Goal: Book appointment/travel/reservation

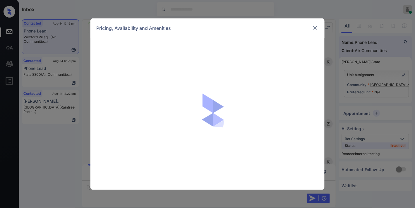
scroll to position [1345, 0]
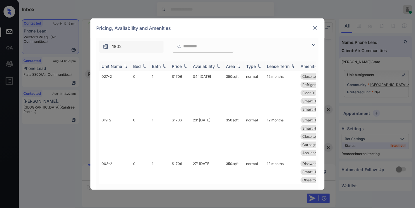
click at [188, 64] on img at bounding box center [185, 66] width 6 height 4
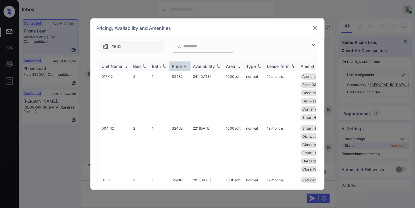
click at [187, 64] on img at bounding box center [185, 66] width 6 height 4
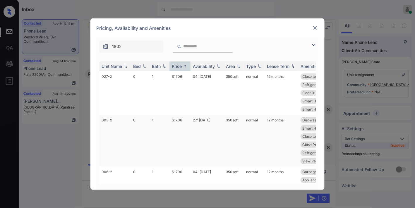
scroll to position [33, 0]
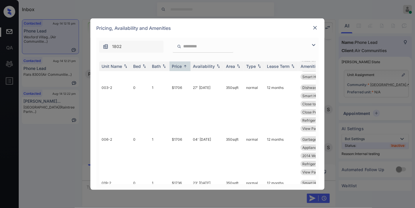
click at [314, 46] on img at bounding box center [313, 45] width 7 height 7
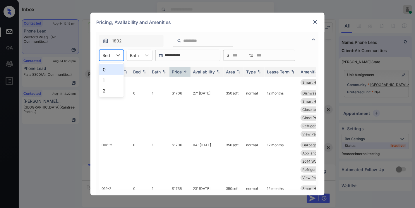
click at [107, 54] on div at bounding box center [107, 55] width 8 height 6
click at [112, 86] on div "2" at bounding box center [111, 91] width 25 height 11
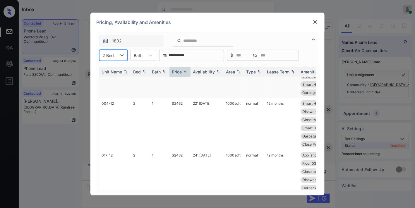
scroll to position [0, 0]
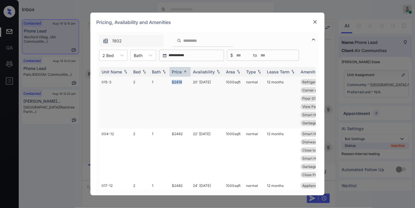
drag, startPoint x: 186, startPoint y: 83, endPoint x: 163, endPoint y: 81, distance: 22.9
click at [163, 81] on tr "015-3 2 1 $2416 20' Aug 25 1000 sqft normal 12 months Refrigerator Le... Premiu…" at bounding box center [252, 103] width 306 height 52
drag, startPoint x: 180, startPoint y: 77, endPoint x: 176, endPoint y: 81, distance: 5.4
copy tr "$2416"
click at [216, 81] on td "20' Aug 25" at bounding box center [207, 103] width 33 height 52
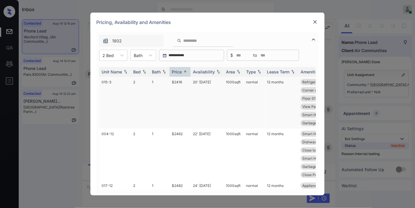
click at [216, 81] on td "20' Aug 25" at bounding box center [207, 103] width 33 height 52
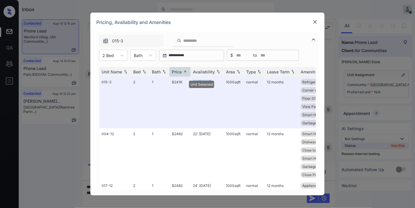
click at [309, 23] on div "Pricing, Availability and Amenities" at bounding box center [207, 22] width 234 height 19
click at [315, 23] on img at bounding box center [315, 22] width 6 height 6
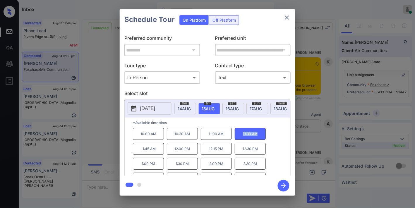
scroll to position [647, 0]
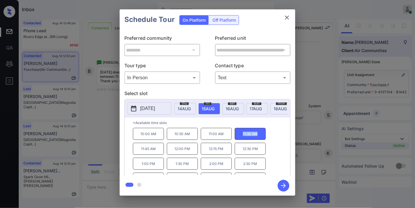
drag, startPoint x: 0, startPoint y: 0, endPoint x: 224, endPoint y: 135, distance: 261.2
click at [223, 128] on p "*Available time slots" at bounding box center [212, 123] width 158 height 10
drag, startPoint x: 228, startPoint y: 138, endPoint x: 204, endPoint y: 137, distance: 23.8
click at [204, 137] on p "11:00 AM" at bounding box center [216, 134] width 31 height 12
drag, startPoint x: 227, startPoint y: 141, endPoint x: 230, endPoint y: 136, distance: 6.3
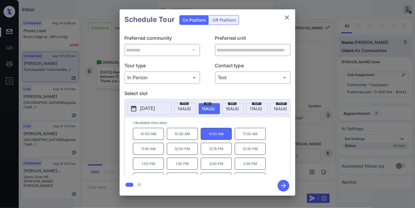
click at [227, 140] on p "11:00 AM" at bounding box center [216, 134] width 31 height 12
drag, startPoint x: 233, startPoint y: 136, endPoint x: 208, endPoint y: 134, distance: 24.7
click at [207, 134] on div "10:00 AM 10:30 AM 11:00 AM 11:30 AM 11:45 AM 12:00 PM 12:15 PM 12:30 PM 1:00 PM…" at bounding box center [212, 151] width 158 height 47
copy p "11:00 AM"
click at [288, 16] on icon "close" at bounding box center [287, 17] width 7 height 7
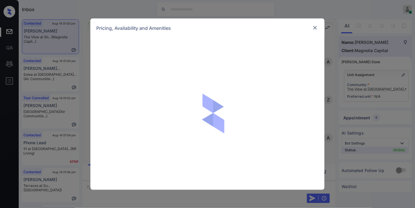
scroll to position [2112, 0]
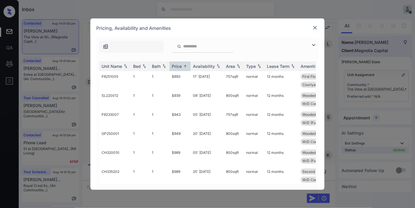
click at [309, 45] on div at bounding box center [207, 45] width 223 height 15
click at [312, 45] on img at bounding box center [313, 45] width 7 height 7
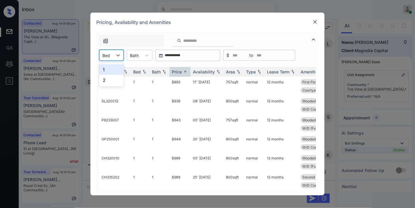
click at [111, 51] on div "Bed" at bounding box center [106, 55] width 13 height 8
click at [116, 79] on div "2" at bounding box center [111, 80] width 25 height 11
click at [179, 83] on td "$1077" at bounding box center [180, 86] width 21 height 19
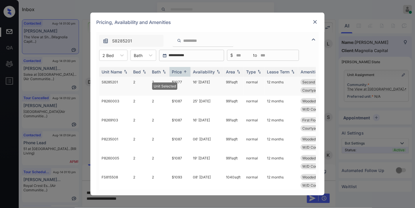
click at [179, 83] on td "$1077" at bounding box center [180, 86] width 21 height 19
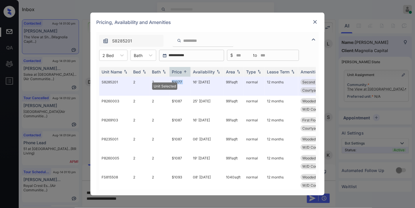
click at [314, 21] on img at bounding box center [315, 22] width 6 height 6
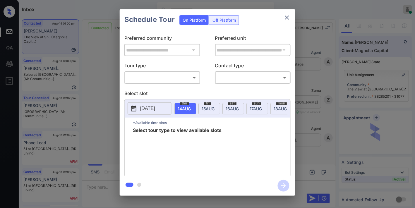
scroll to position [2312, 0]
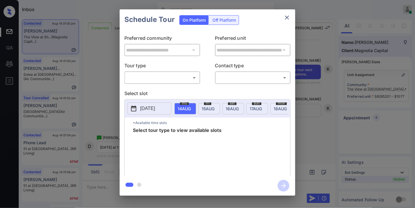
click at [150, 76] on body "Inbox [PERSON_NAME] Online Set yourself offline Set yourself on break Profile S…" at bounding box center [207, 104] width 415 height 208
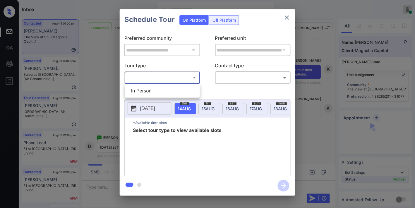
click at [151, 90] on li "In Person" at bounding box center [163, 91] width 72 height 11
type input "********"
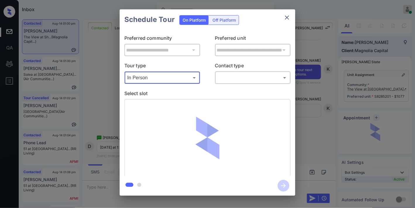
click at [258, 76] on body "Inbox Samantha Soliven Online Set yourself offline Set yourself on break Profil…" at bounding box center [207, 104] width 415 height 208
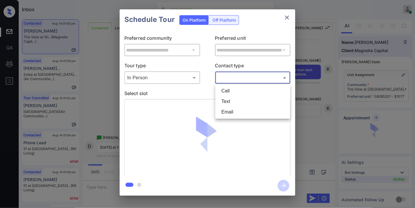
click at [242, 103] on li "Text" at bounding box center [253, 101] width 72 height 11
type input "****"
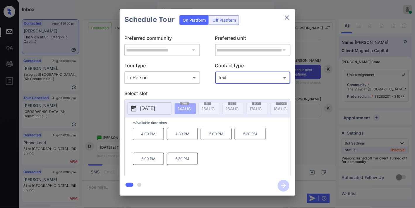
click at [165, 110] on button "2025-08-14" at bounding box center [150, 109] width 44 height 12
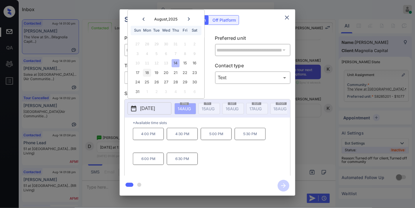
click at [150, 73] on div "18" at bounding box center [147, 73] width 8 height 8
click at [288, 15] on icon "close" at bounding box center [287, 17] width 7 height 7
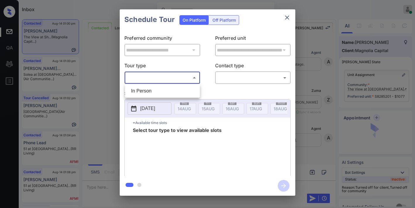
click at [168, 94] on div "In Person" at bounding box center [207, 104] width 415 height 208
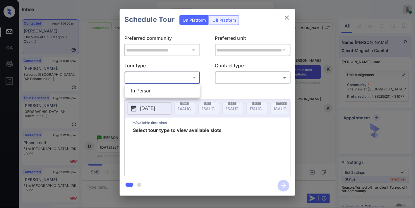
click at [168, 94] on li "In Person" at bounding box center [163, 91] width 72 height 11
type input "********"
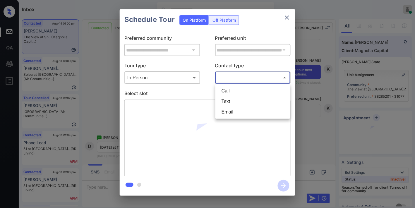
click at [231, 74] on body "Inbox Samantha Soliven Online Set yourself offline Set yourself on break Profil…" at bounding box center [207, 104] width 415 height 208
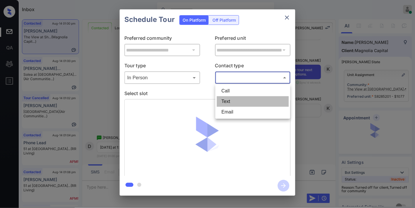
click at [236, 100] on li "Text" at bounding box center [253, 101] width 72 height 11
type input "****"
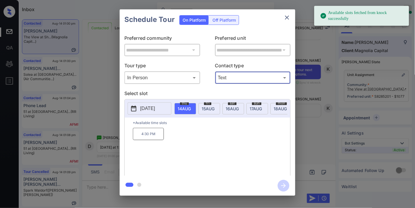
click at [155, 107] on p "[DATE]" at bounding box center [147, 108] width 15 height 7
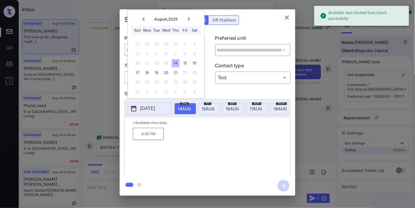
click at [147, 71] on div "18" at bounding box center [147, 73] width 8 height 8
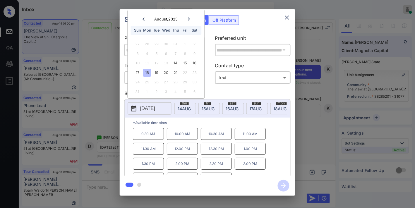
click at [153, 168] on p "1:30 PM" at bounding box center [148, 164] width 31 height 12
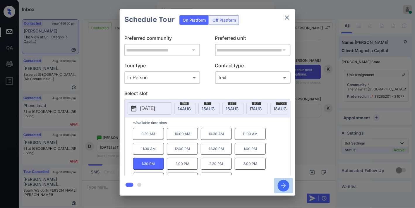
click at [284, 187] on icon "button" at bounding box center [283, 186] width 5 height 5
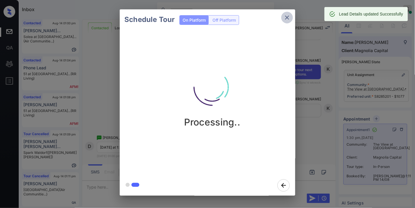
click at [286, 21] on icon "close" at bounding box center [287, 17] width 7 height 7
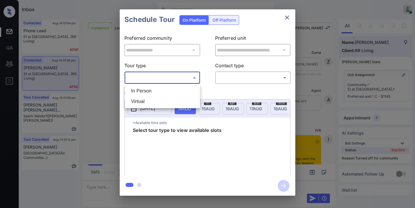
click at [165, 76] on body "Inbox [PERSON_NAME] Online Set yourself offline Set yourself on break Profile S…" at bounding box center [207, 104] width 415 height 208
click at [157, 88] on li "In Person" at bounding box center [163, 91] width 72 height 11
type input "********"
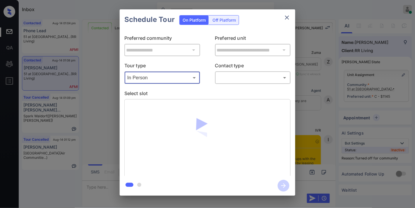
scroll to position [936, 0]
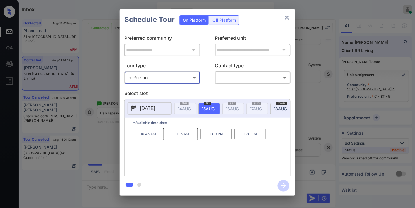
click at [153, 111] on p "[DATE]" at bounding box center [147, 108] width 15 height 7
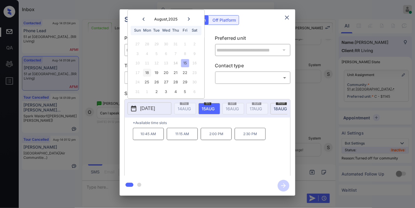
click at [149, 74] on div "18" at bounding box center [147, 73] width 8 height 8
click at [156, 71] on div "19" at bounding box center [157, 73] width 8 height 8
click at [166, 74] on div "20" at bounding box center [166, 73] width 8 height 8
click at [176, 74] on div "21" at bounding box center [176, 73] width 8 height 8
drag, startPoint x: 189, startPoint y: 74, endPoint x: 169, endPoint y: 76, distance: 19.8
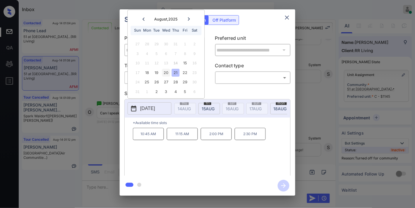
click at [188, 74] on div "22" at bounding box center [185, 73] width 8 height 8
click at [147, 83] on div "25" at bounding box center [147, 82] width 8 height 8
click at [157, 83] on div "26" at bounding box center [157, 82] width 8 height 8
click at [165, 83] on div "27" at bounding box center [166, 82] width 8 height 8
click at [176, 83] on div "28" at bounding box center [176, 82] width 8 height 8
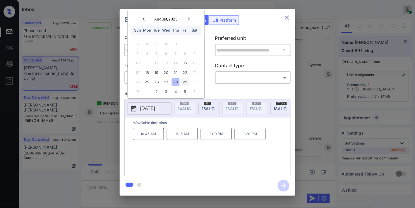
click at [186, 84] on div "29" at bounding box center [185, 82] width 8 height 8
click at [155, 90] on div "2" at bounding box center [157, 92] width 8 height 8
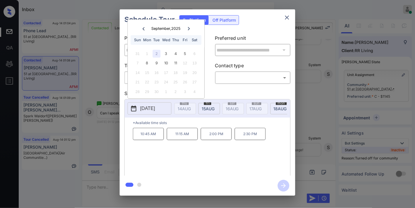
click at [168, 90] on div "1" at bounding box center [166, 92] width 8 height 8
click at [167, 55] on div "3" at bounding box center [166, 54] width 8 height 8
click at [176, 55] on div "4" at bounding box center [176, 54] width 8 height 8
click at [185, 56] on div "5" at bounding box center [185, 54] width 8 height 8
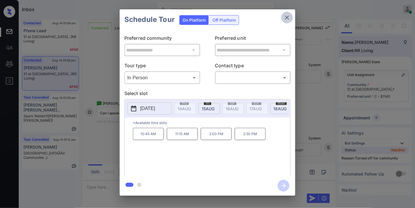
click at [289, 14] on icon "close" at bounding box center [287, 17] width 7 height 7
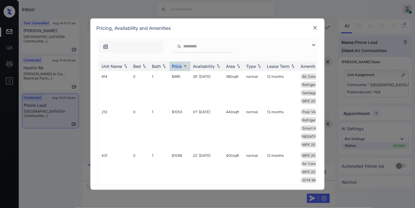
scroll to position [1109, 0]
click at [313, 46] on img at bounding box center [313, 45] width 7 height 7
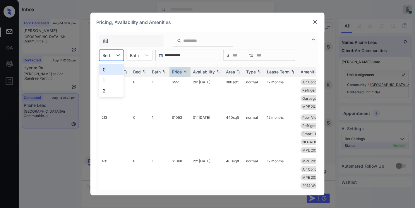
click at [112, 54] on div "Bed" at bounding box center [106, 55] width 13 height 8
click at [114, 79] on div "1" at bounding box center [111, 80] width 25 height 11
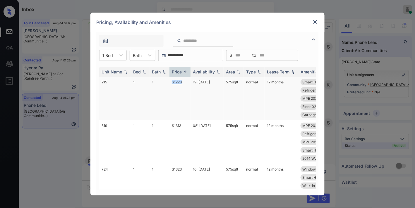
drag, startPoint x: 175, startPoint y: 82, endPoint x: 166, endPoint y: 82, distance: 8.5
click at [166, 82] on tr "215 1 1 $1228 19' [DATE] 575 sqft normal 12 months Smart Home Ther... NEGATIVE …" at bounding box center [252, 99] width 306 height 44
copy tr "$1228"
click at [194, 81] on td "19' [DATE]" at bounding box center [207, 99] width 33 height 44
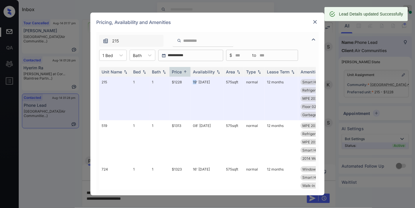
click at [315, 22] on img at bounding box center [315, 22] width 6 height 6
